Goal: Check status: Check status

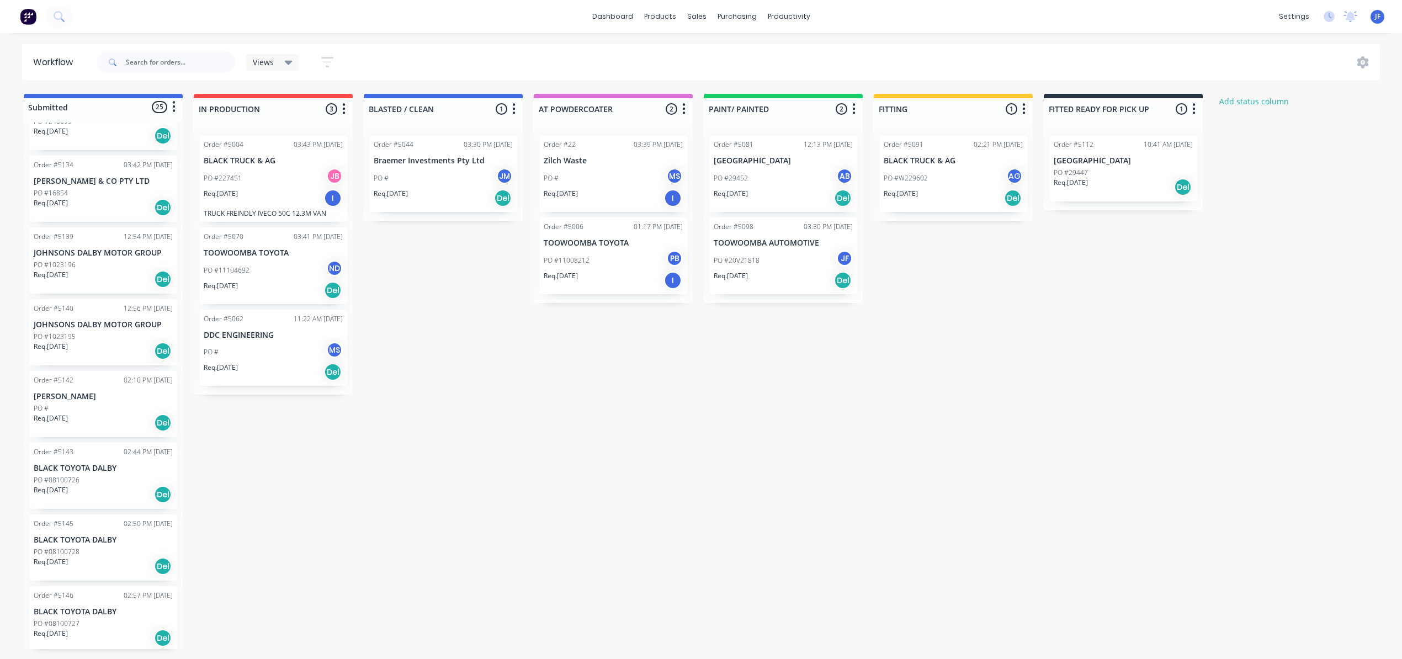
scroll to position [1, 0]
click at [68, 464] on p "BLACK TOYOTA DALBY" at bounding box center [103, 468] width 139 height 9
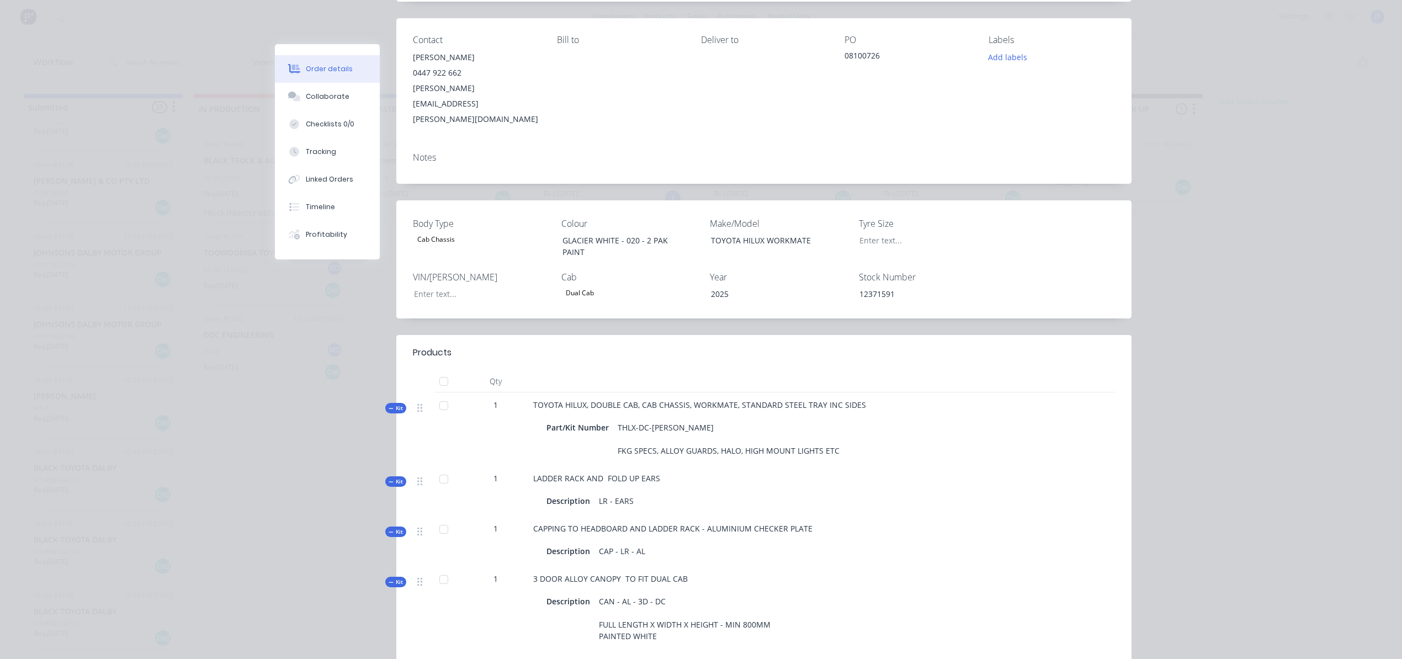
scroll to position [0, 0]
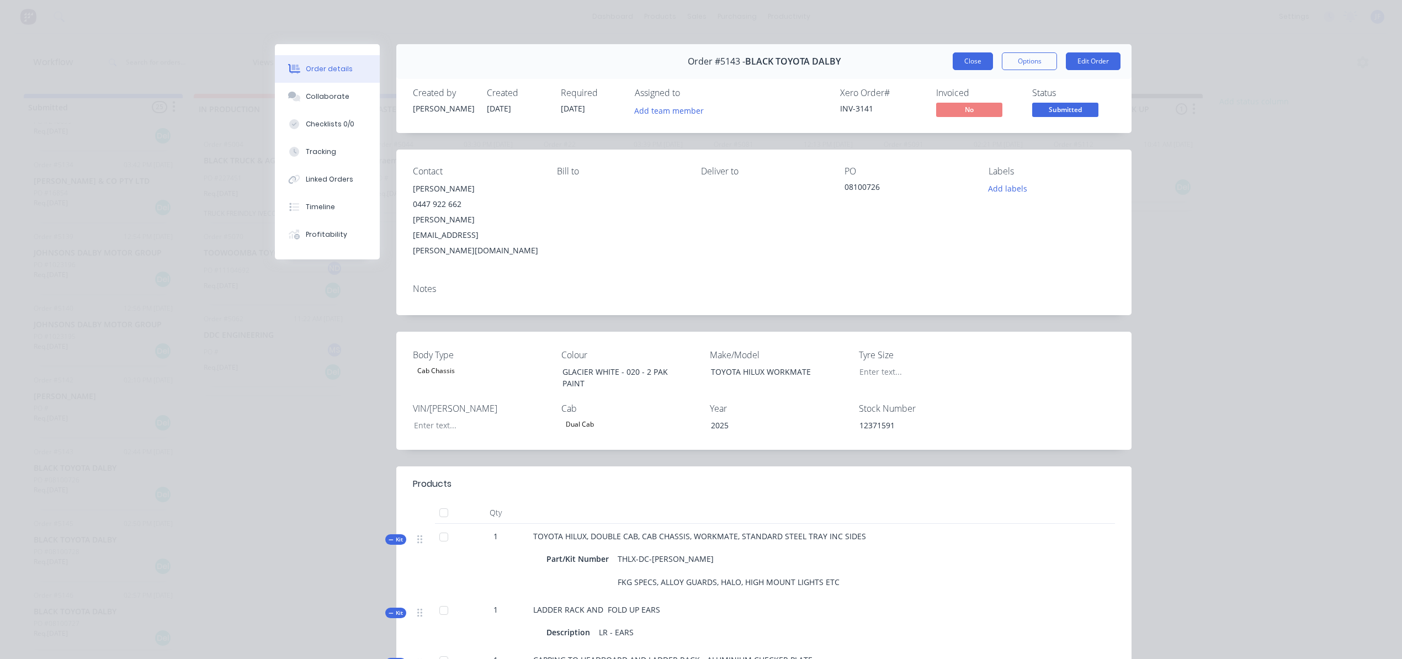
click at [978, 61] on button "Close" at bounding box center [972, 61] width 40 height 18
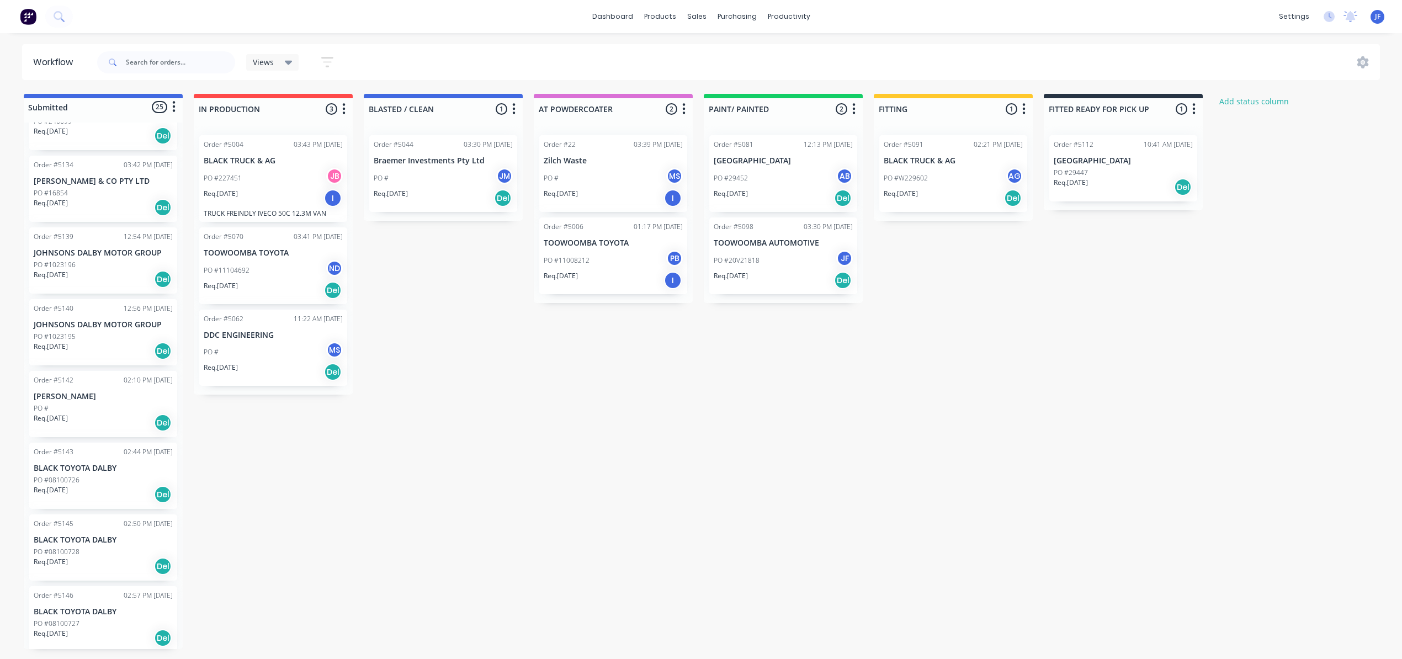
click at [100, 572] on div "Req. [DATE] Del" at bounding box center [103, 566] width 139 height 19
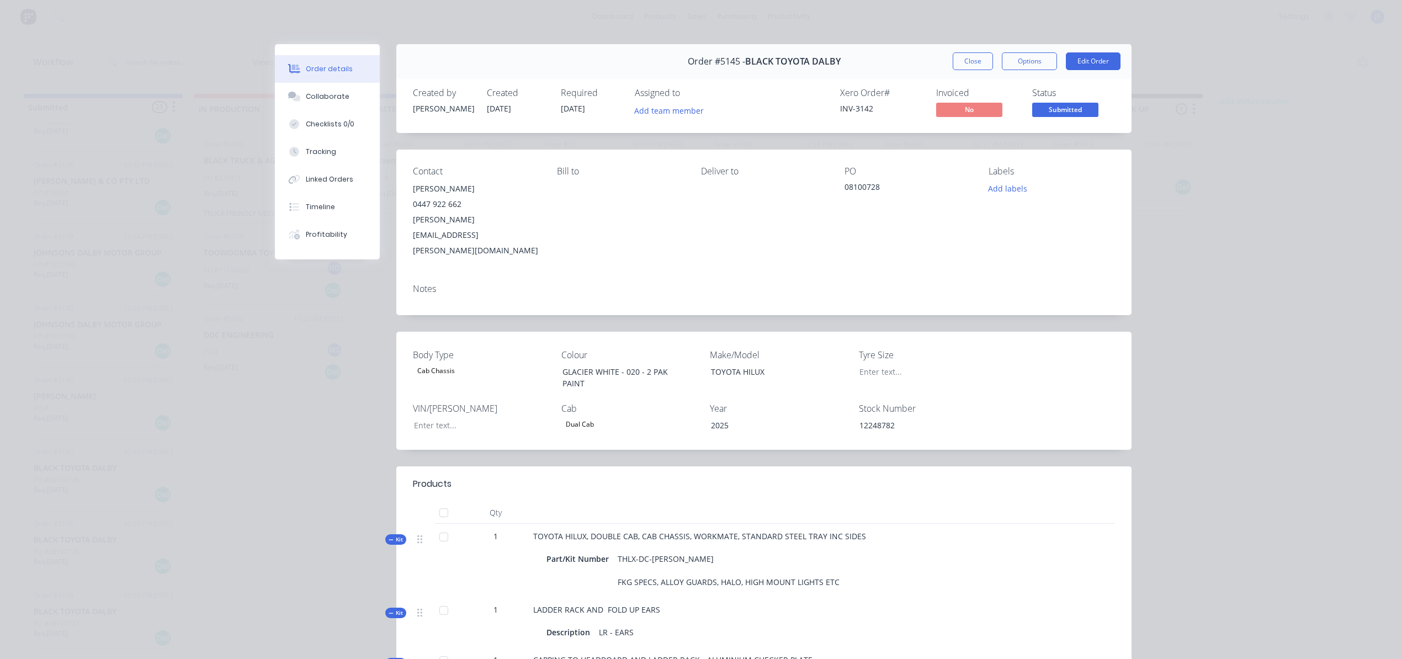
click at [952, 51] on div "Order #5145 - BLACK TOYOTA DALBY Close Options Edit Order" at bounding box center [763, 61] width 735 height 35
click at [961, 64] on button "Close" at bounding box center [972, 61] width 40 height 18
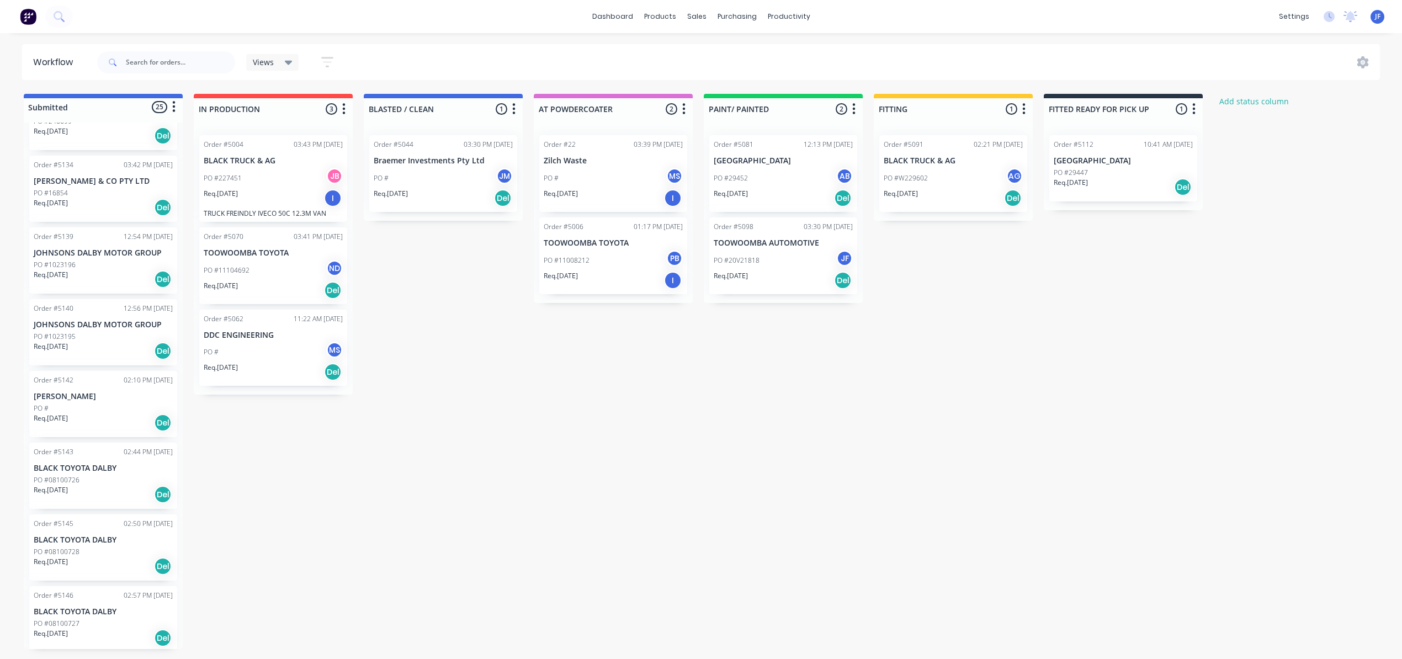
click at [67, 485] on p "Req. [DATE]" at bounding box center [51, 490] width 34 height 10
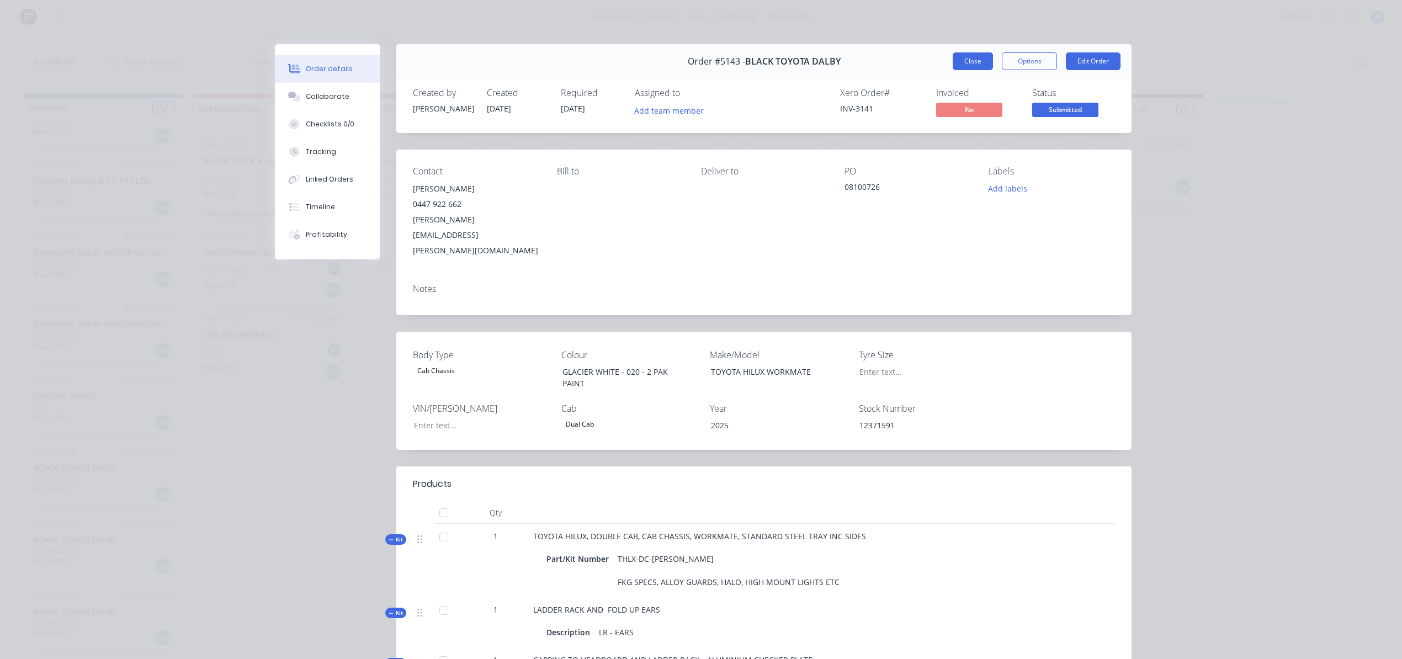
click at [965, 62] on button "Close" at bounding box center [972, 61] width 40 height 18
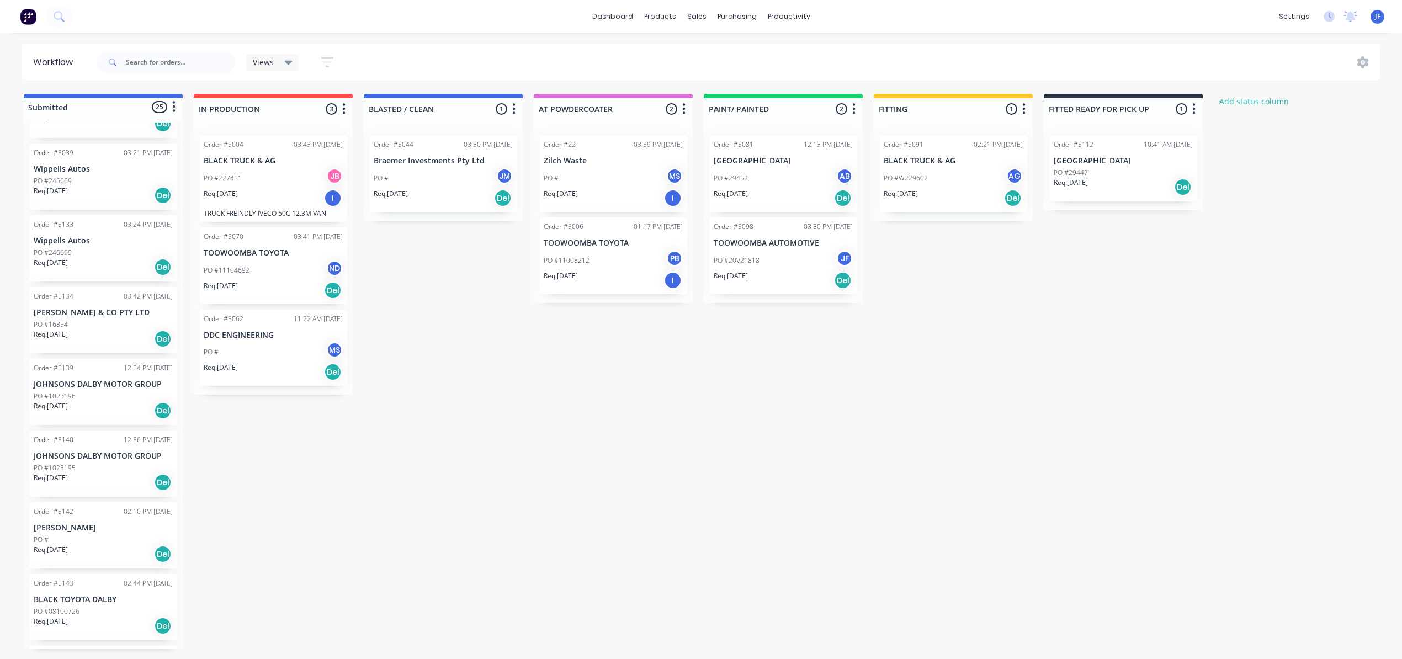
scroll to position [1285, 0]
